Goal: Information Seeking & Learning: Learn about a topic

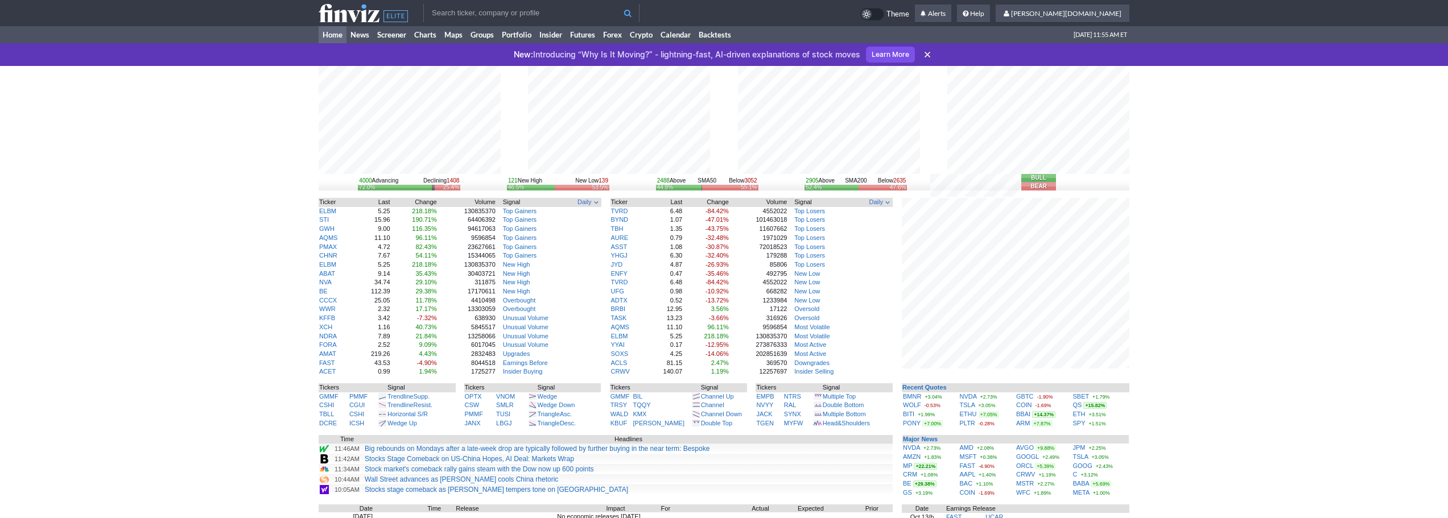
click at [925, 53] on icon at bounding box center [927, 54] width 11 height 11
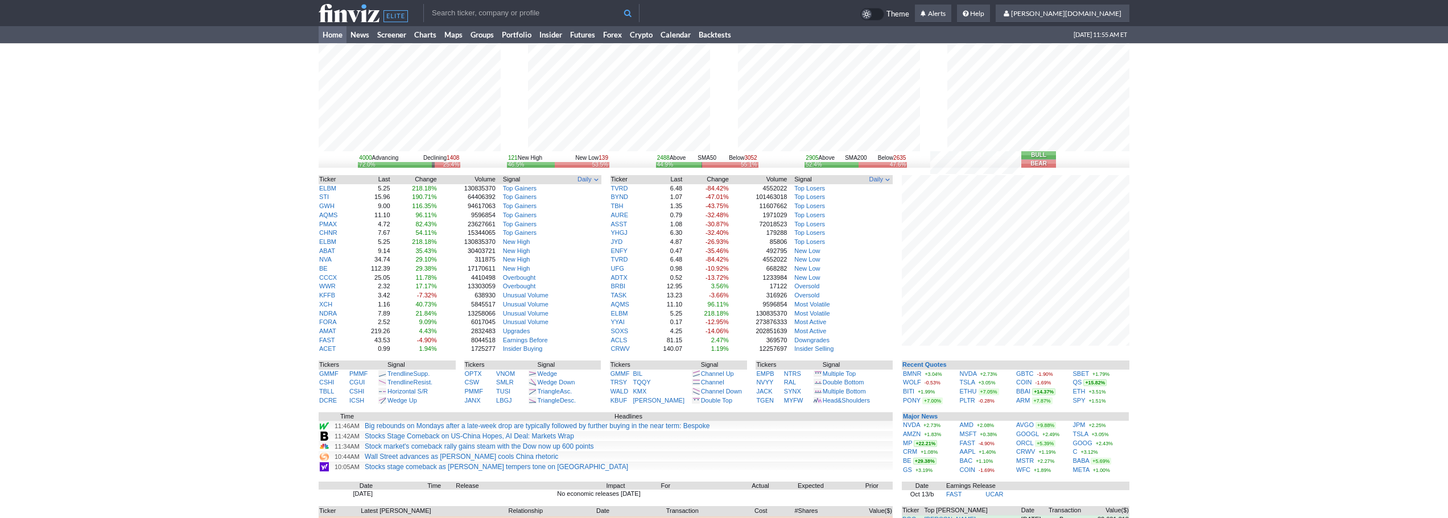
click at [1175, 390] on div "4000 Advancing Declining 1408 72.0% 25.4% 121 New High New Low 139 46.5% 53.5% …" at bounding box center [724, 345] width 1448 height 605
click at [472, 11] on input "text" at bounding box center [531, 13] width 216 height 18
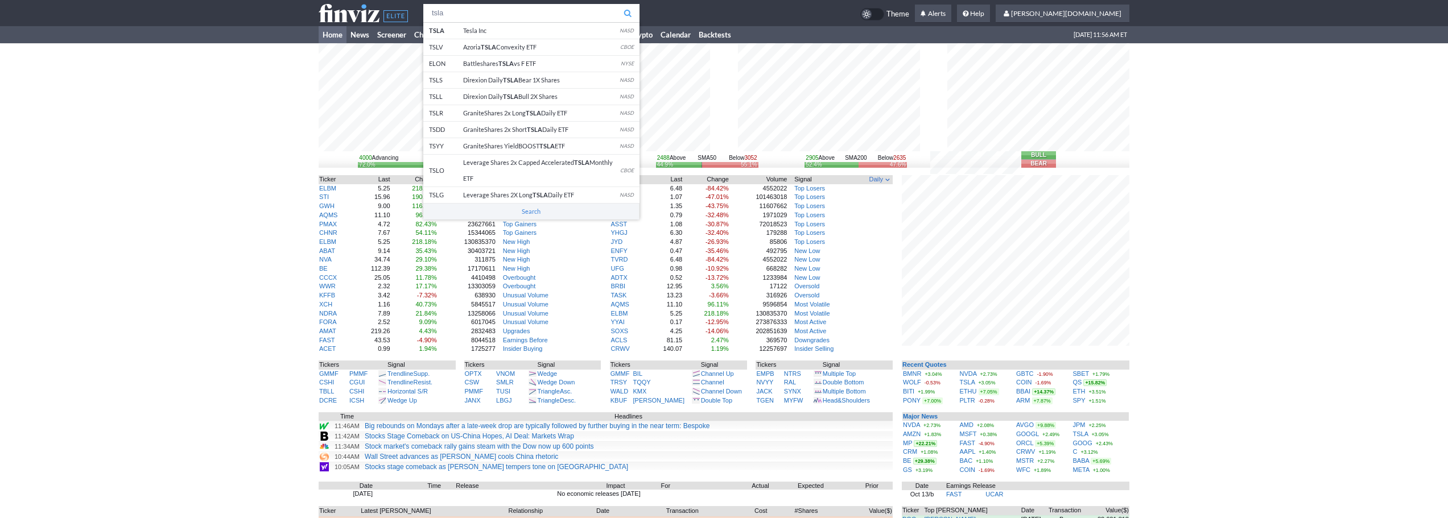
type input "tsla"
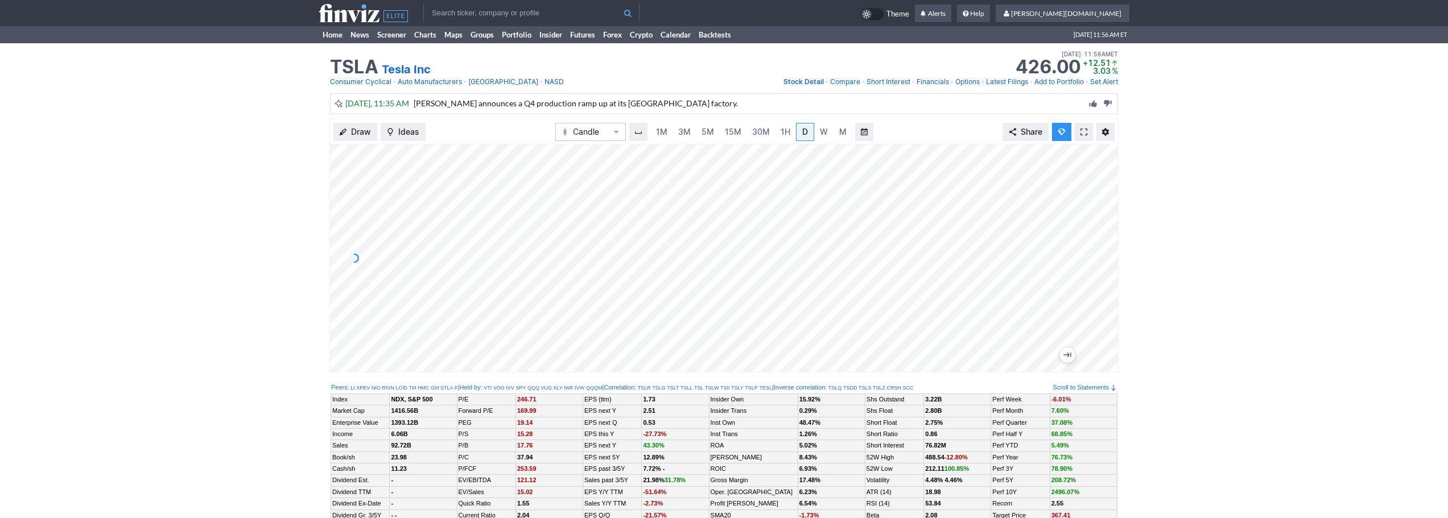
click at [290, 129] on div "Draw Ideas Candle 1M 3M 5M 15M 30M 1H D W M Share" at bounding box center [724, 250] width 1448 height 263
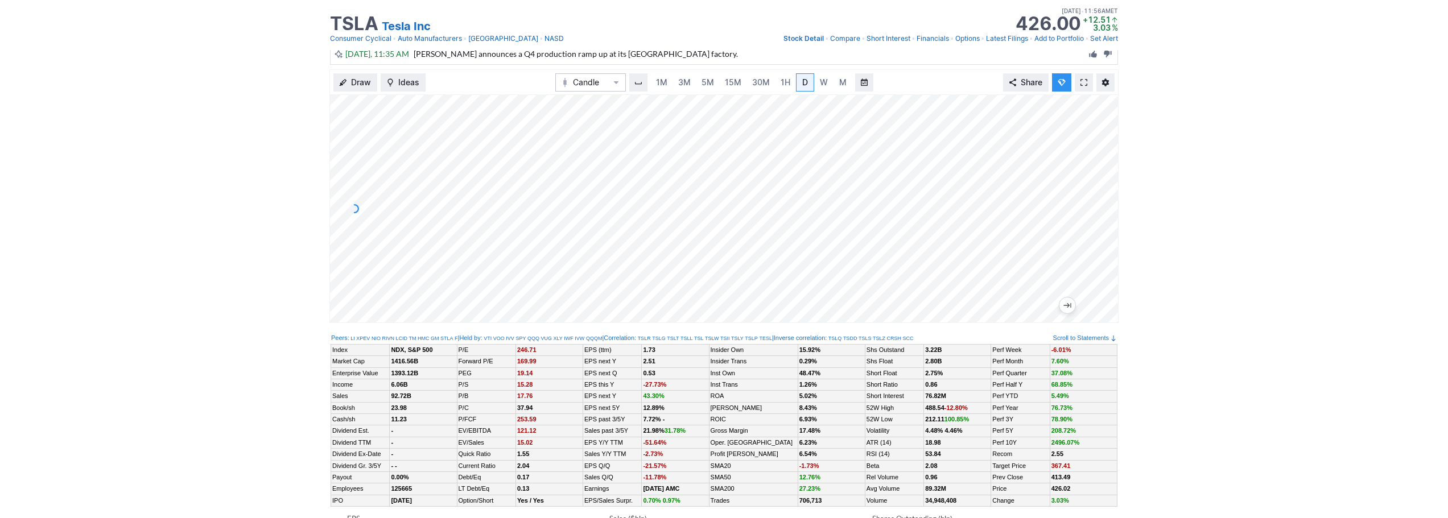
scroll to position [57, 0]
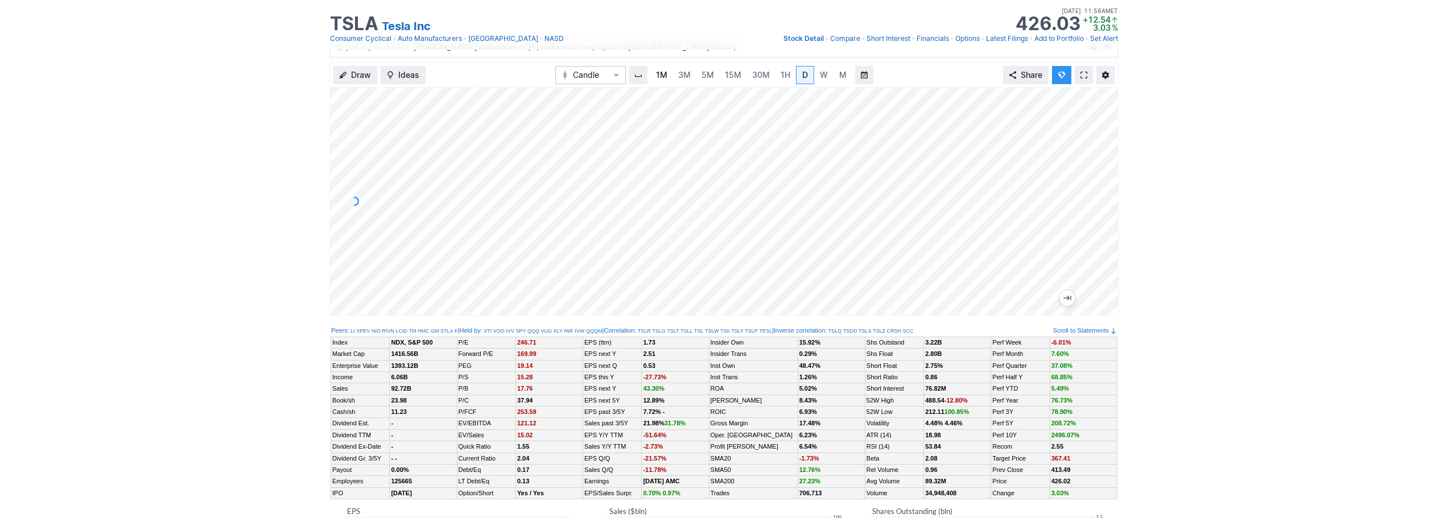
click at [671, 75] on link "1M" at bounding box center [662, 75] width 22 height 18
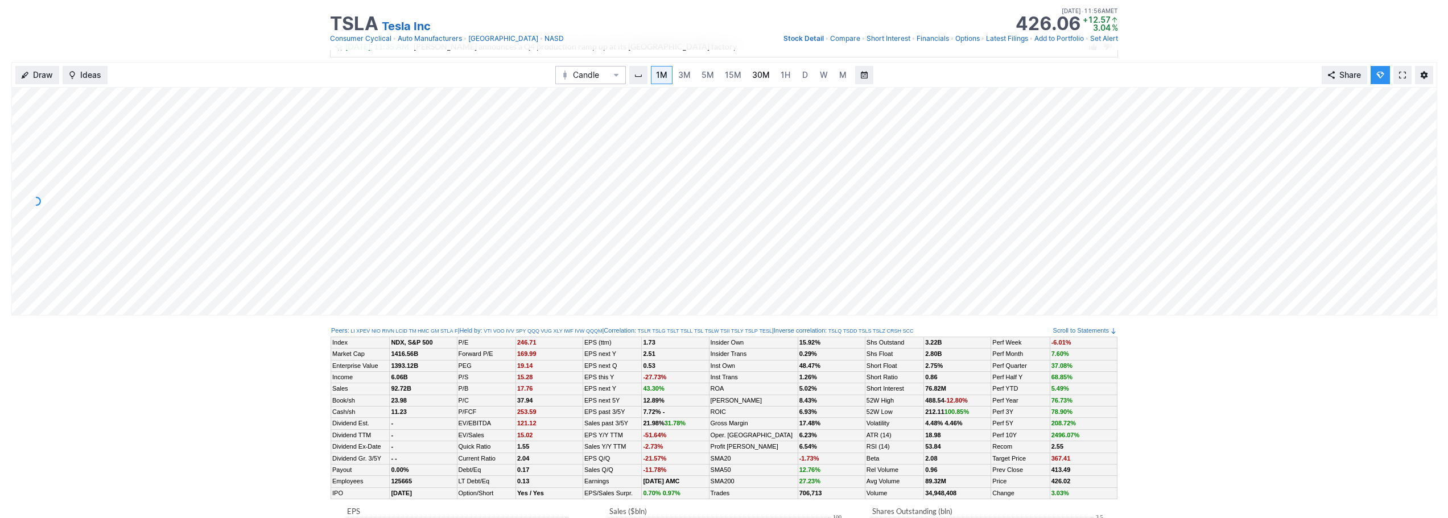
click at [752, 77] on span "30M" at bounding box center [761, 75] width 18 height 10
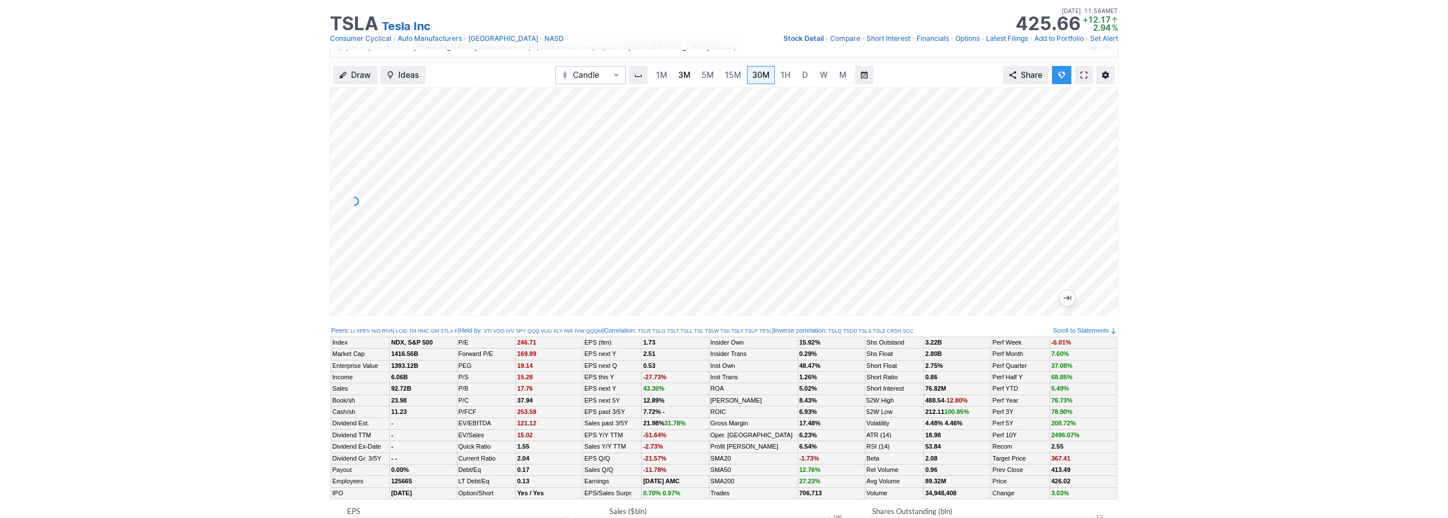
click at [682, 76] on span "3M" at bounding box center [684, 75] width 13 height 10
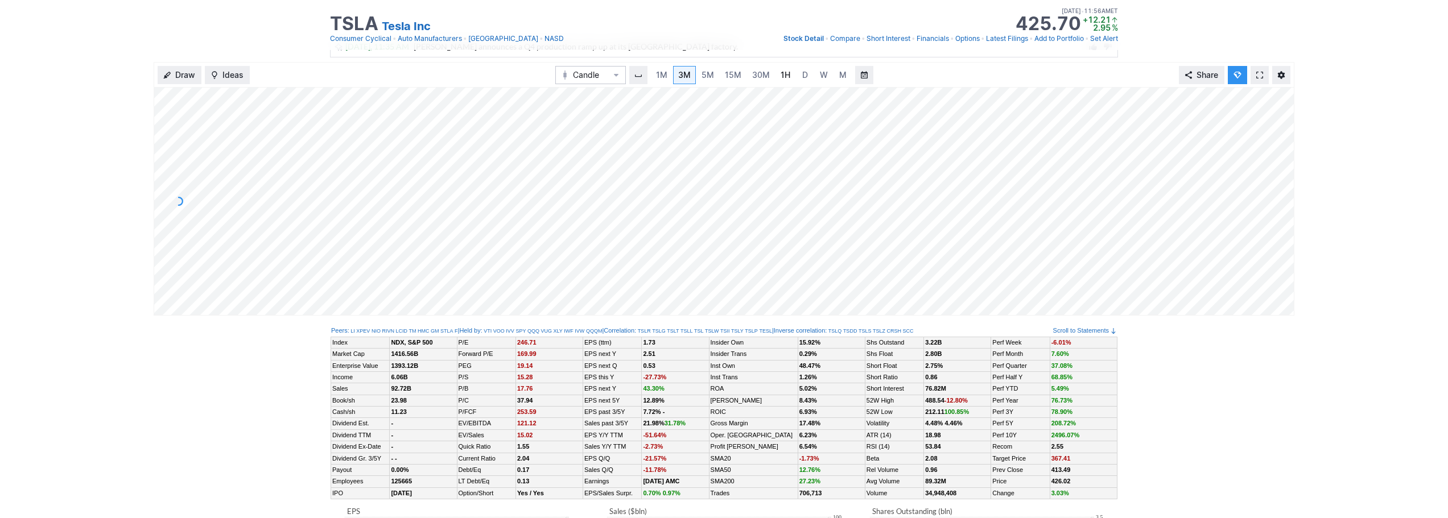
click at [786, 76] on span "1H" at bounding box center [786, 75] width 10 height 10
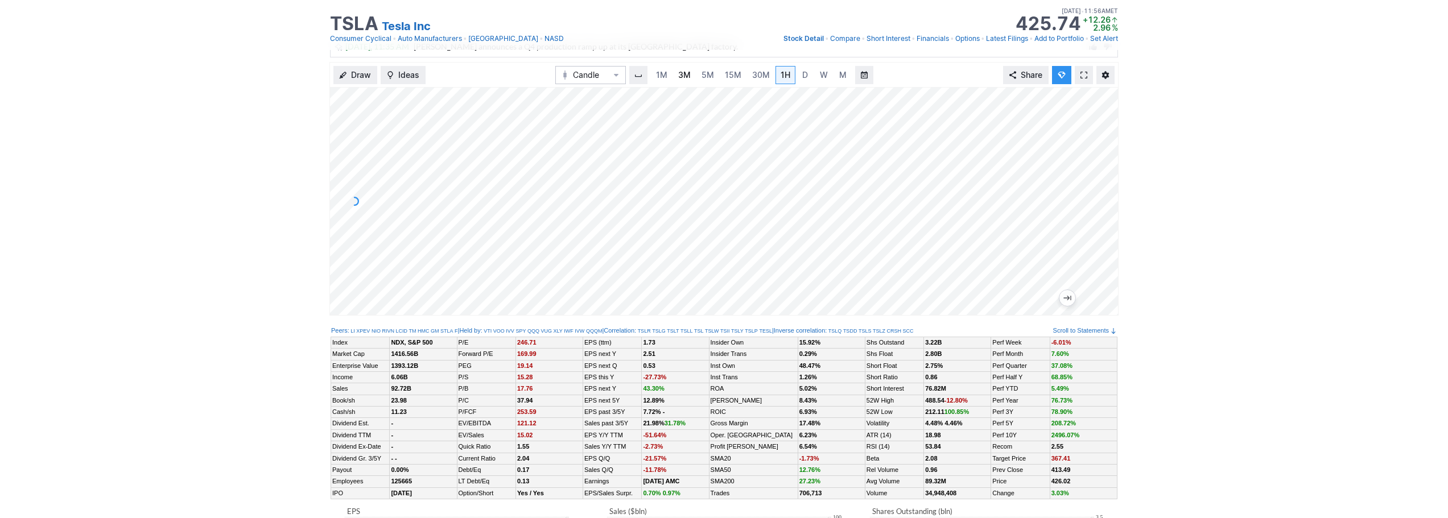
click at [686, 76] on span "3M" at bounding box center [684, 75] width 13 height 10
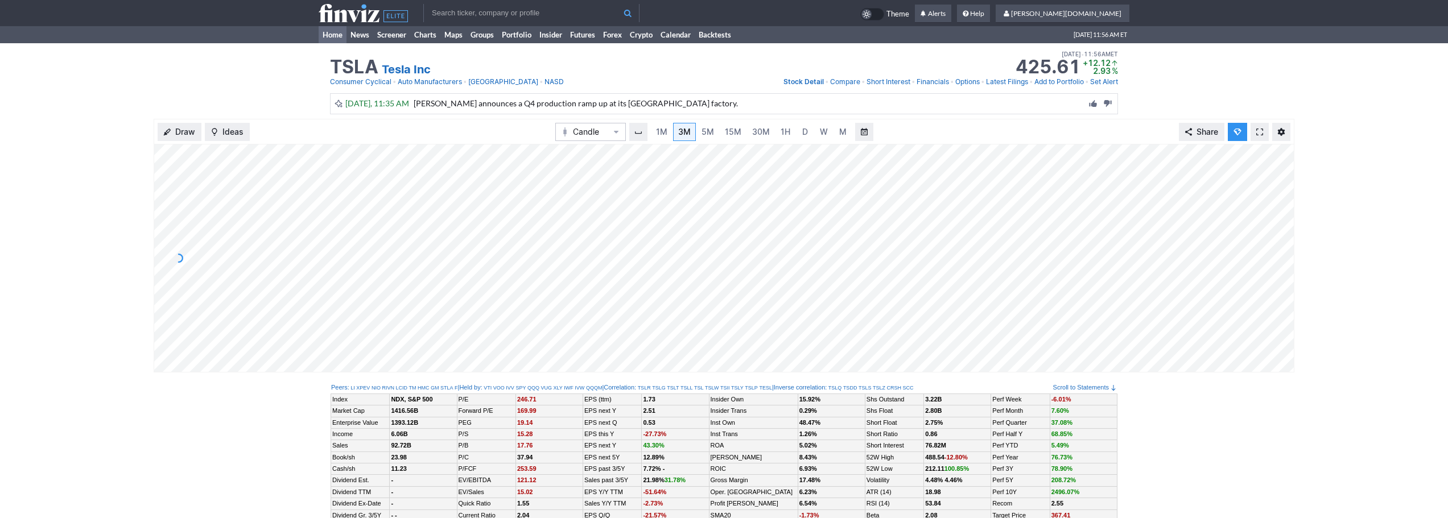
click at [335, 32] on link "Home" at bounding box center [333, 34] width 28 height 17
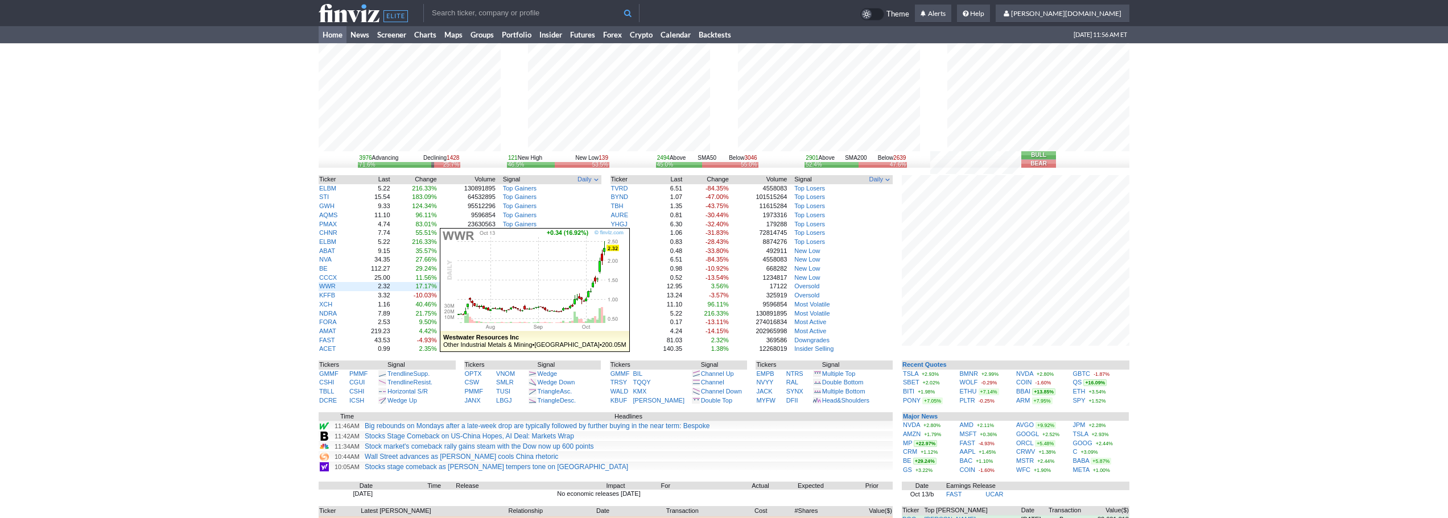
click at [326, 282] on td "WWR" at bounding box center [336, 286] width 35 height 9
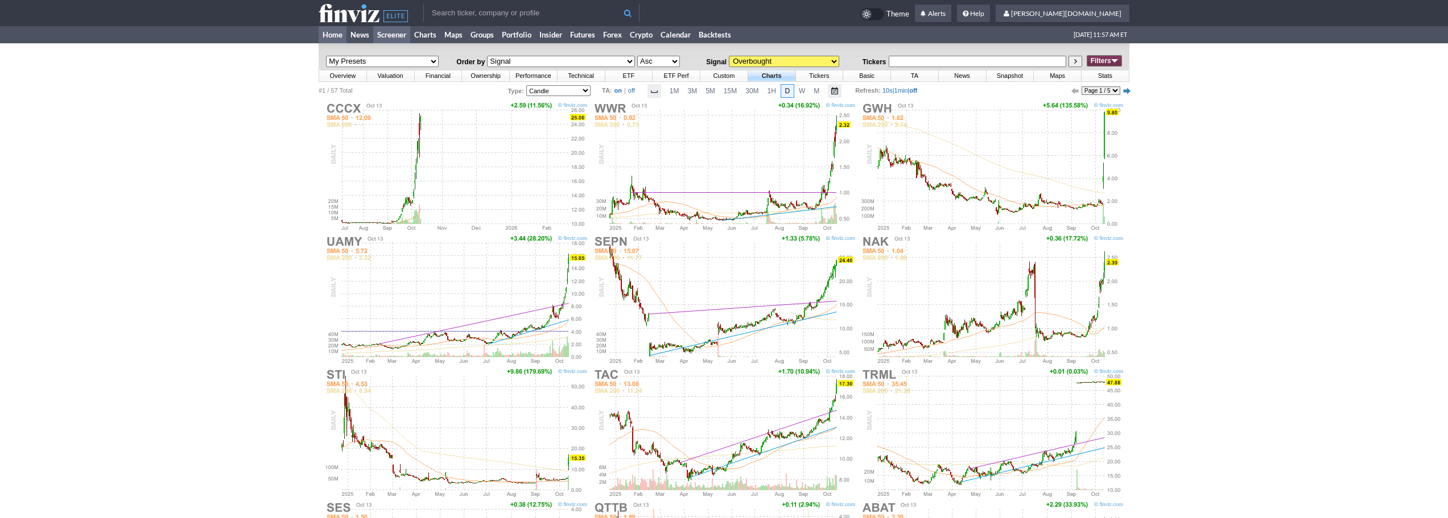
click at [324, 35] on link "Home" at bounding box center [333, 34] width 28 height 17
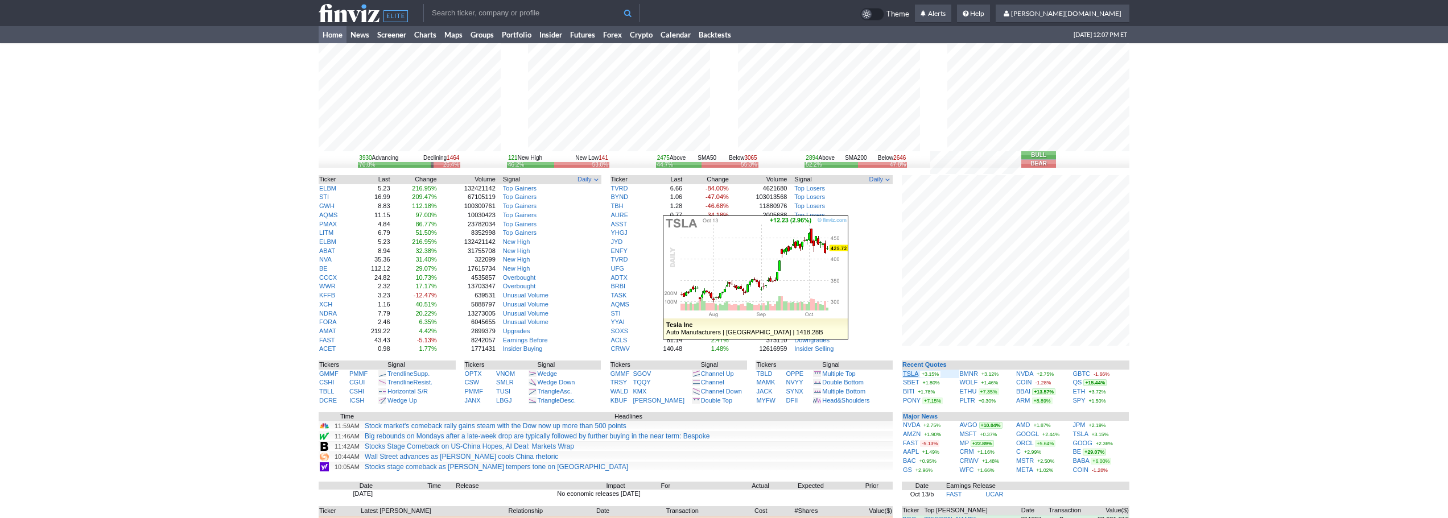
click at [907, 372] on link "TSLA" at bounding box center [910, 373] width 15 height 7
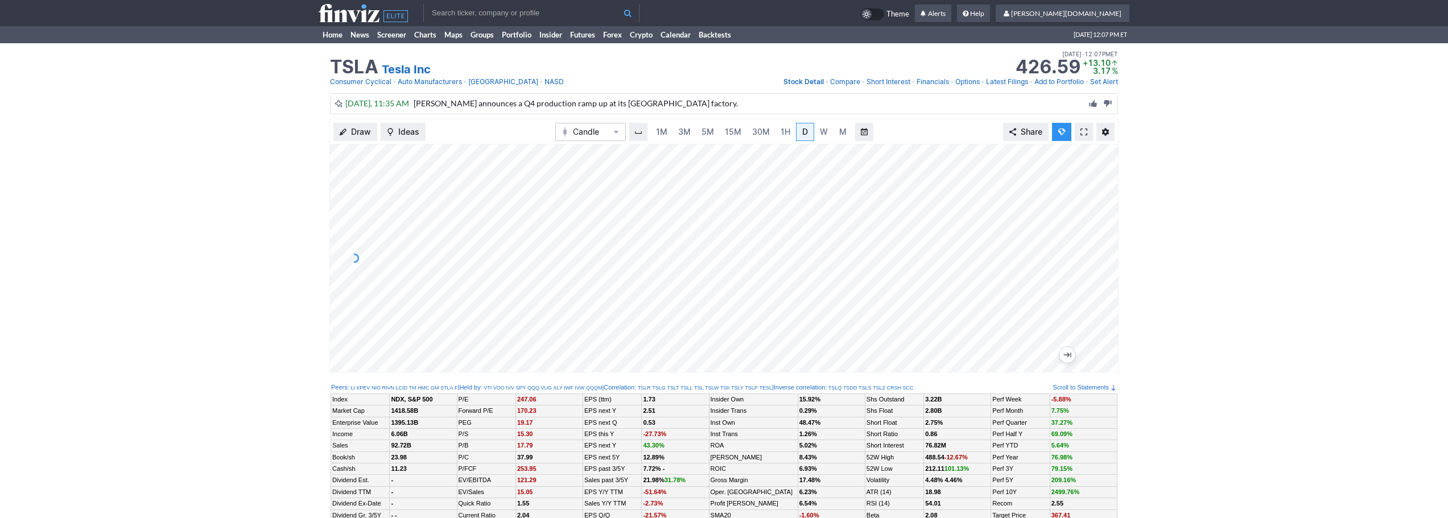
click at [694, 130] on link "3M" at bounding box center [684, 132] width 23 height 18
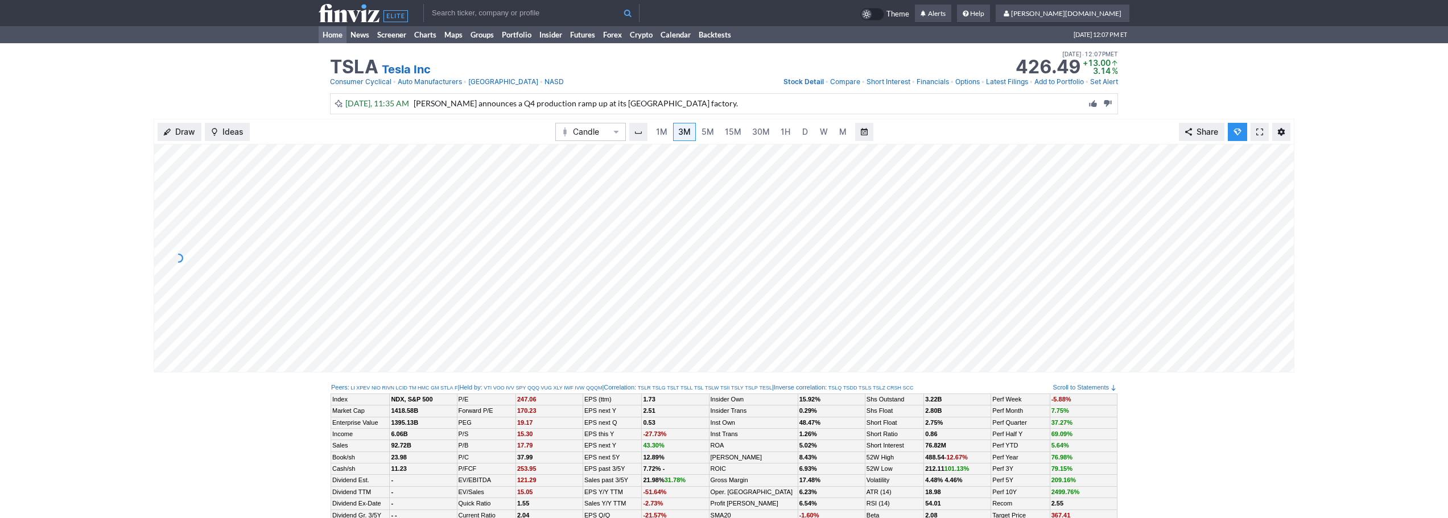
click at [341, 30] on link "Home" at bounding box center [333, 34] width 28 height 17
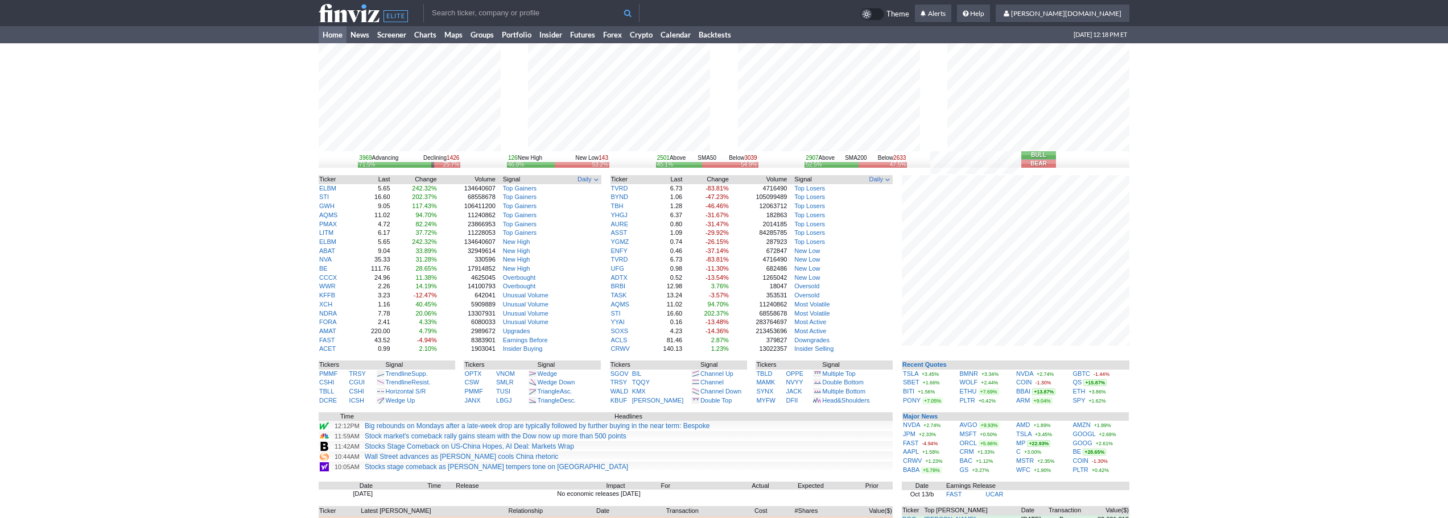
click at [1237, 369] on div "3969 Advancing Declining 1426 71.5% 25.7% 126 New High New Low 143 46.8% 53.2% …" at bounding box center [724, 345] width 1448 height 605
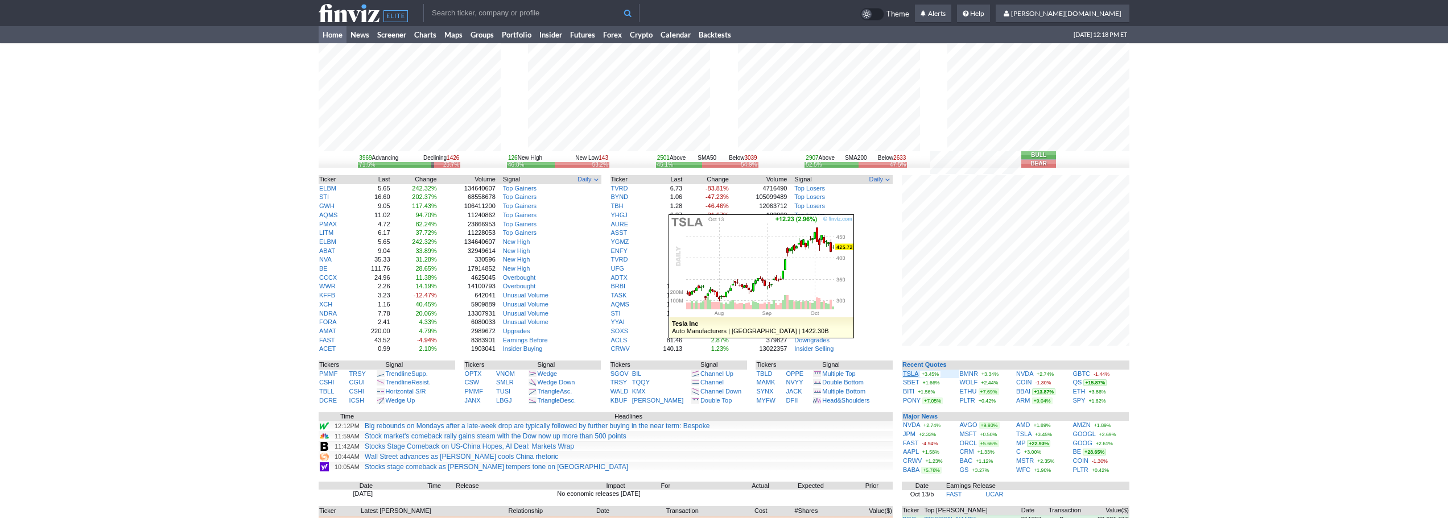
click at [913, 371] on link "TSLA" at bounding box center [910, 373] width 15 height 7
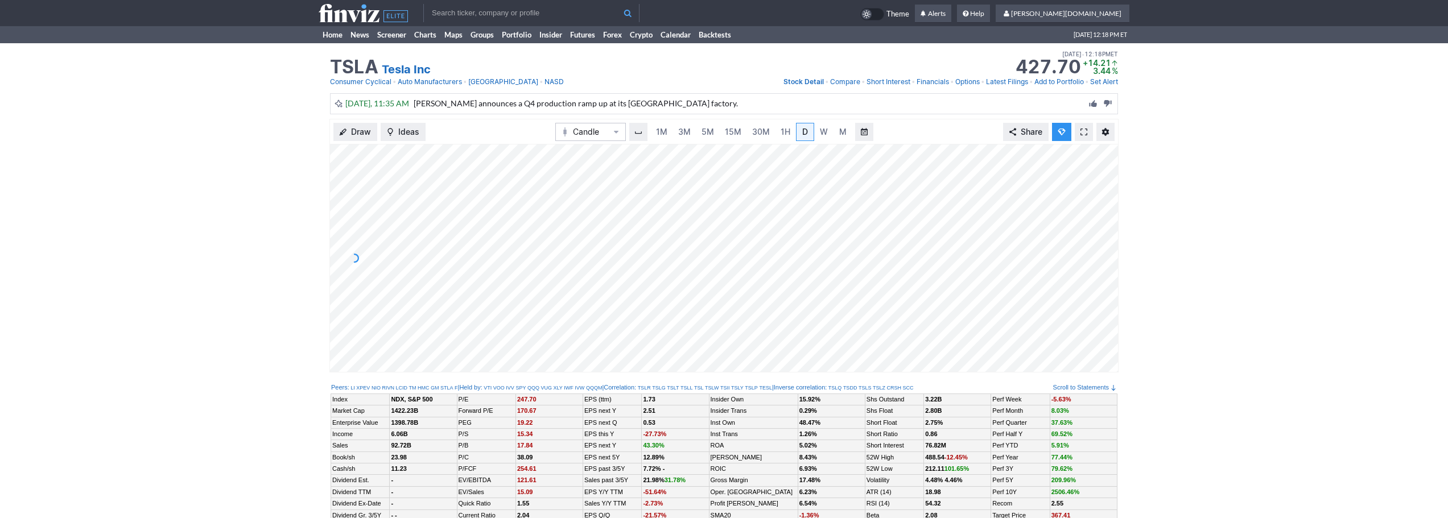
click at [542, 141] on div "Draw Ideas Candle 1M 3M 5M 15M 30M 1H D W M Share" at bounding box center [723, 246] width 789 height 254
click at [677, 130] on link "3M" at bounding box center [684, 132] width 23 height 18
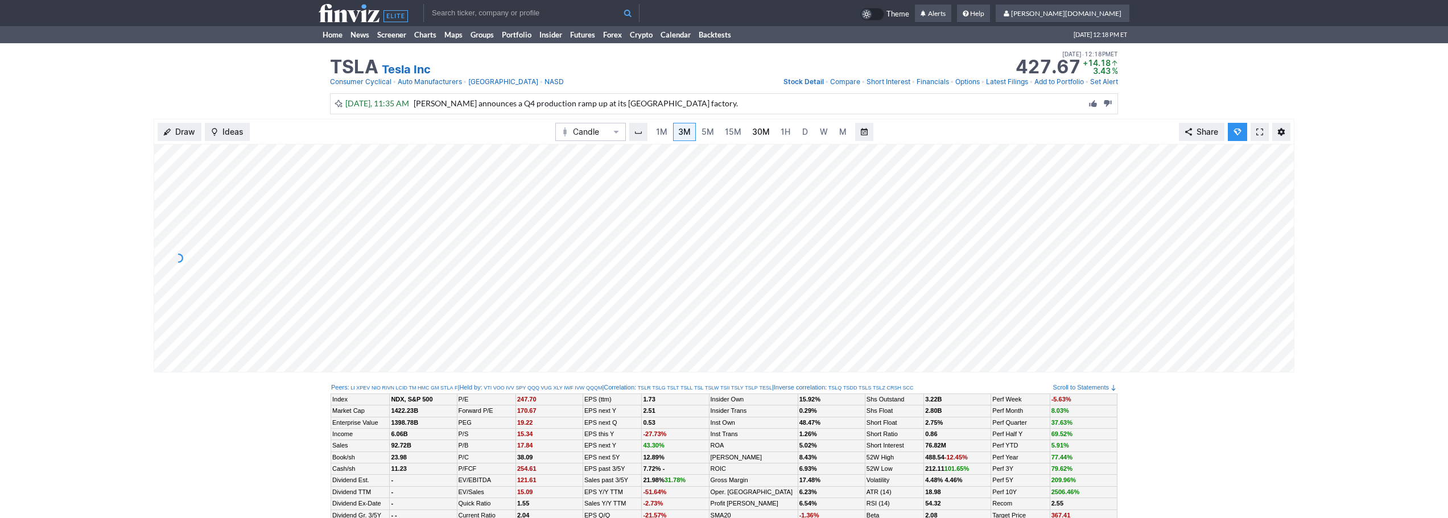
click at [770, 130] on link "30M" at bounding box center [761, 132] width 28 height 18
